Goal: Check status: Check status

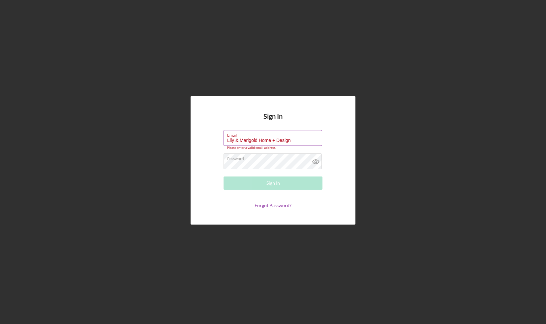
click at [266, 136] on label "Email" at bounding box center [274, 134] width 95 height 7
click at [266, 136] on input "Lily & Marigold Home + Design" at bounding box center [273, 138] width 99 height 16
click at [266, 136] on label "Email" at bounding box center [274, 134] width 95 height 7
click at [266, 136] on input "Lily & Marigold Home + Design" at bounding box center [273, 138] width 99 height 16
click at [266, 136] on label "Email" at bounding box center [274, 134] width 95 height 7
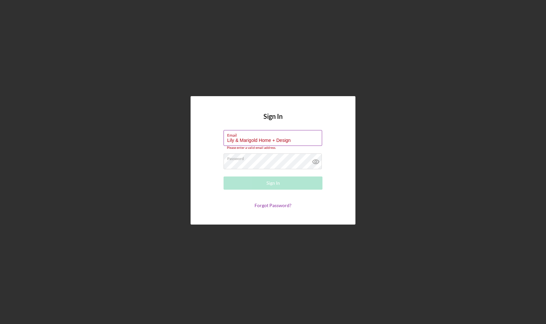
click at [266, 136] on input "Lily & Marigold Home + Design" at bounding box center [273, 138] width 99 height 16
drag, startPoint x: 266, startPoint y: 136, endPoint x: 264, endPoint y: 138, distance: 3.5
click at [264, 138] on input "Lily & Marigold Home + Design" at bounding box center [273, 138] width 99 height 16
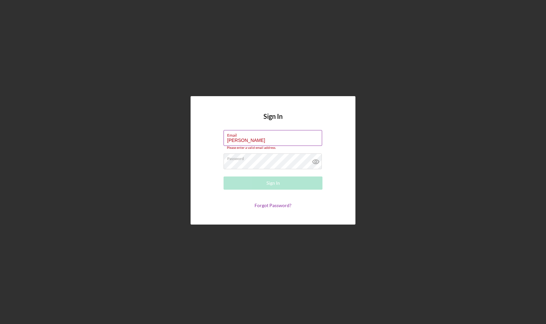
type input "[EMAIL_ADDRESS][DOMAIN_NAME]"
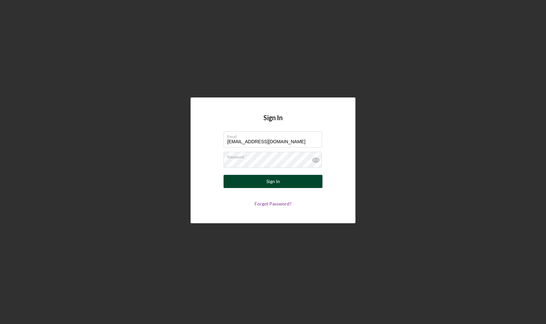
click at [266, 185] on button "Sign In" at bounding box center [273, 181] width 99 height 13
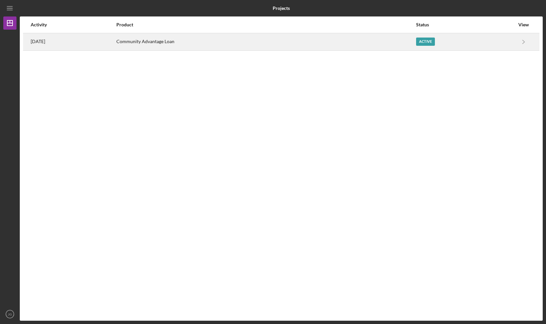
click at [430, 42] on div "Active" at bounding box center [425, 42] width 19 height 8
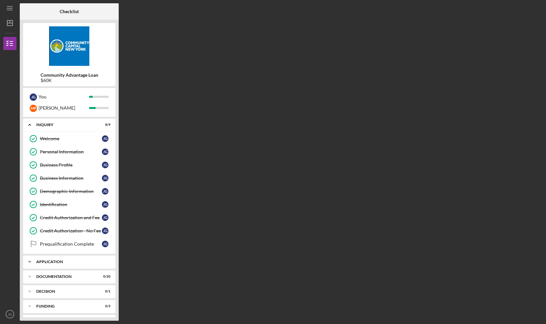
click at [66, 260] on div "Application" at bounding box center [71, 262] width 71 height 4
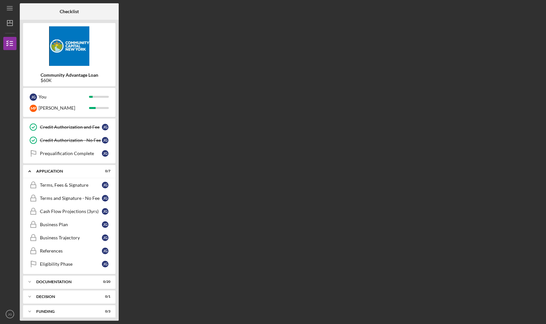
scroll to position [106, 0]
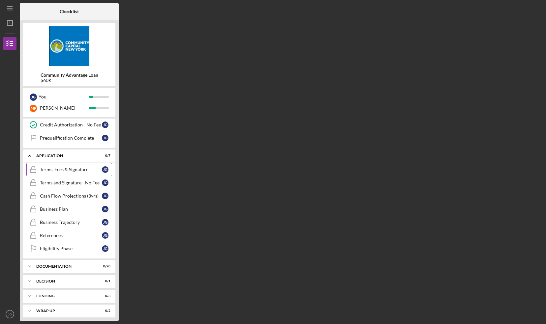
click at [46, 168] on div "Terms, Fees & Signature" at bounding box center [71, 169] width 62 height 5
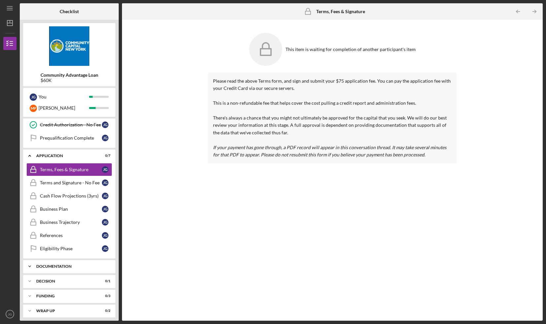
click at [54, 265] on div "Documentation" at bounding box center [71, 267] width 71 height 4
click at [57, 274] on link "Personal Financial Statement Personal Financial Statement [PERSON_NAME]" at bounding box center [69, 280] width 86 height 13
